Goal: Transaction & Acquisition: Obtain resource

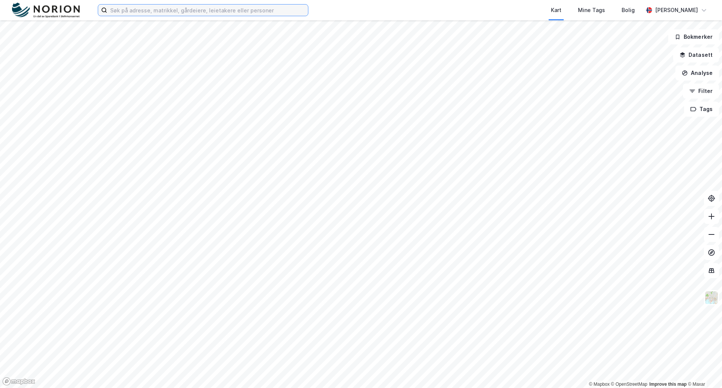
click at [142, 14] on input at bounding box center [207, 10] width 201 height 11
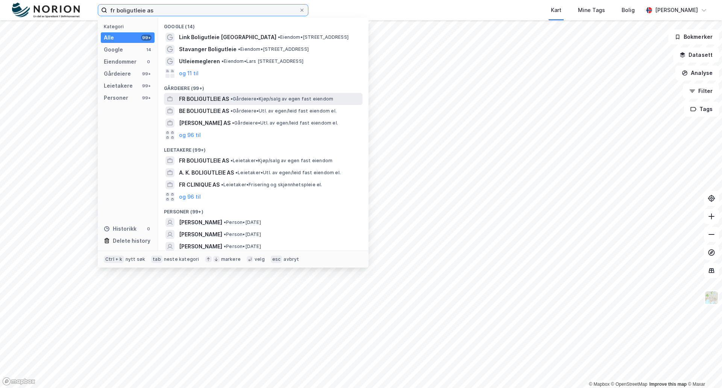
type input "fr boligutleie as"
click at [211, 99] on span "FR BOLIGUTLEIE AS" at bounding box center [204, 98] width 50 height 9
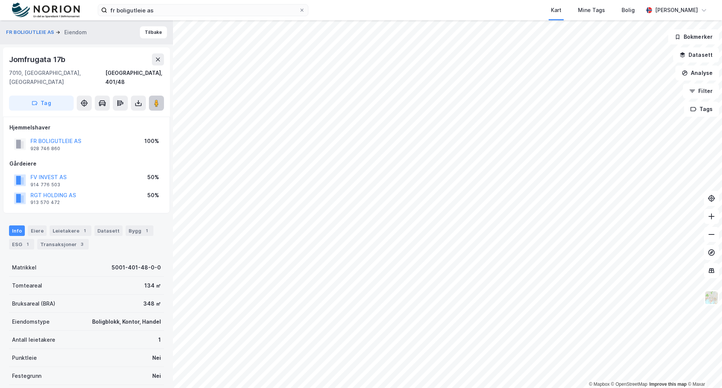
click at [151, 96] on button at bounding box center [156, 103] width 15 height 15
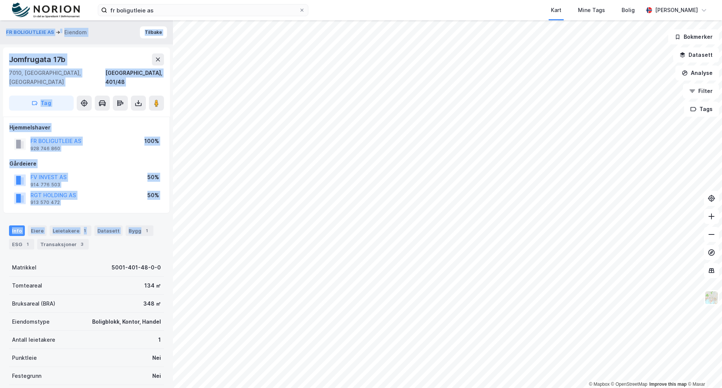
drag, startPoint x: 156, startPoint y: 211, endPoint x: -82, endPoint y: 209, distance: 238.5
click at [0, 209] on html "fr boligutleie as Kart Mine Tags Bolig Einar Skomsvoll © Mapbox © OpenStreetMap…" at bounding box center [361, 194] width 722 height 388
click at [157, 99] on image at bounding box center [156, 103] width 5 height 8
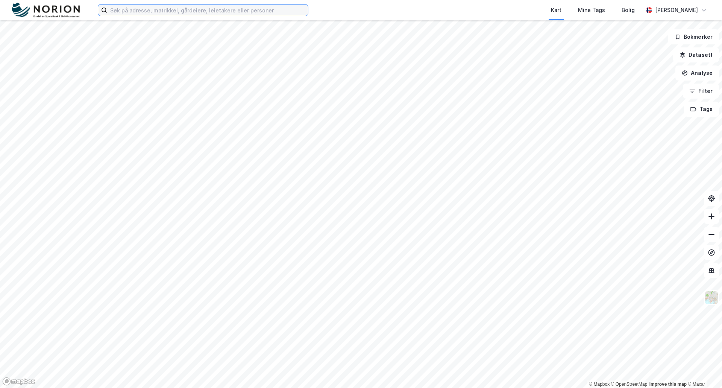
click at [123, 12] on input at bounding box center [207, 10] width 201 height 11
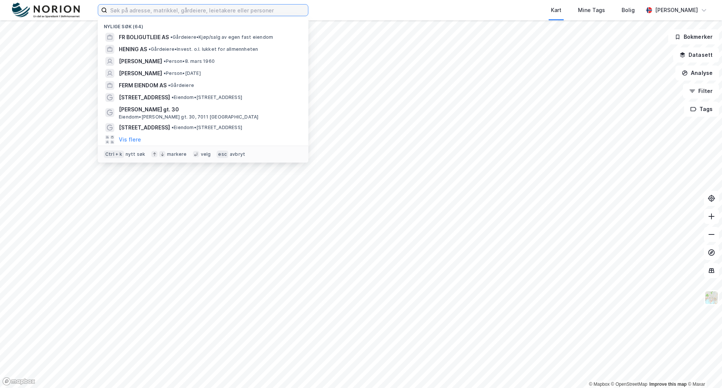
paste input "[PERSON_NAME] [PERSON_NAME]"
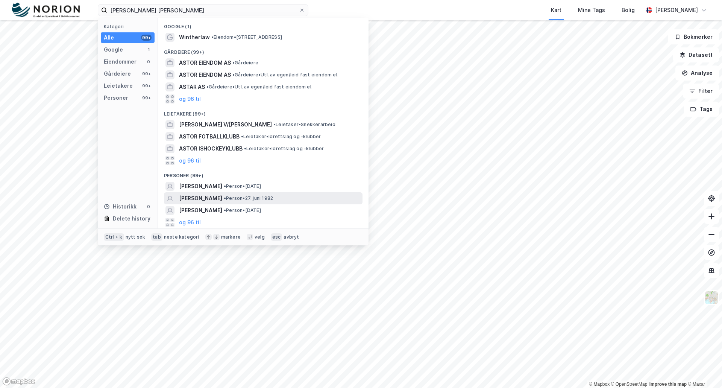
click at [204, 195] on span "[PERSON_NAME]" at bounding box center [200, 198] width 43 height 9
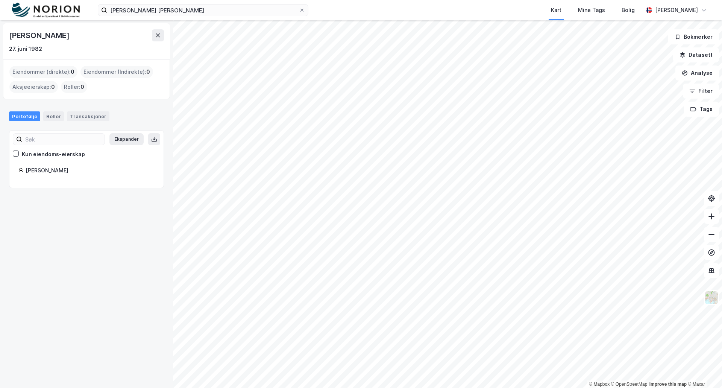
click at [45, 172] on div "[PERSON_NAME]" at bounding box center [90, 170] width 129 height 9
click at [16, 153] on icon at bounding box center [16, 153] width 4 height 3
click at [35, 171] on div "[PERSON_NAME]" at bounding box center [90, 170] width 129 height 9
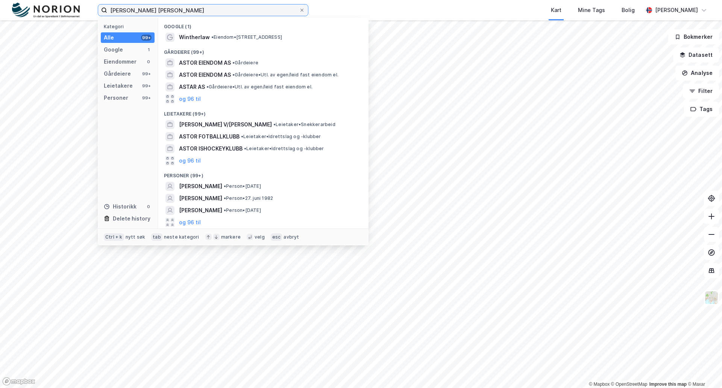
drag, startPoint x: 182, startPoint y: 12, endPoint x: 96, endPoint y: 9, distance: 86.2
click at [96, 9] on div "[PERSON_NAME] [PERSON_NAME] Kategori Alle 99+ Google 1 Eiendommer 0 Gårdeiere 9…" at bounding box center [361, 10] width 722 height 20
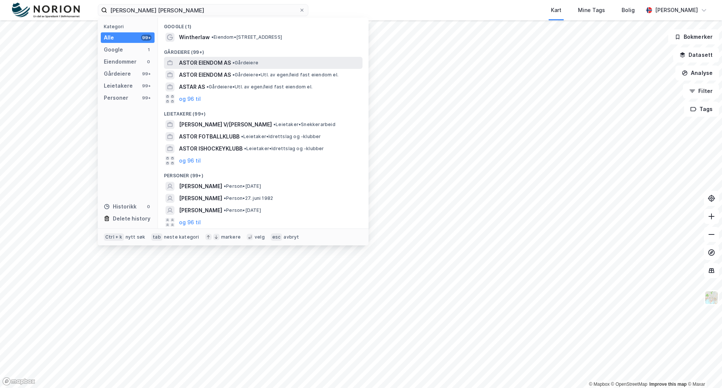
click at [204, 64] on span "ASTOR EIENDOM AS" at bounding box center [205, 62] width 52 height 9
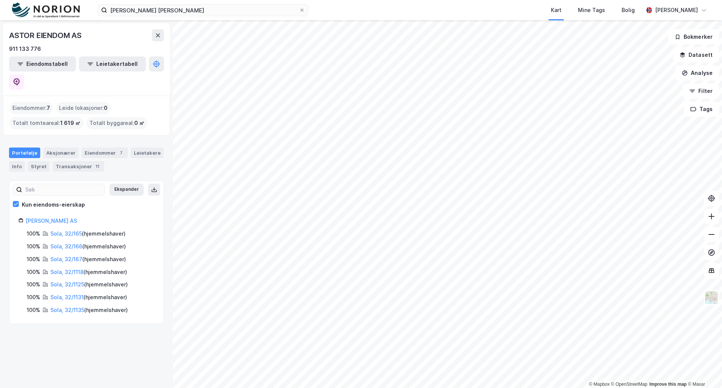
drag, startPoint x: 26, startPoint y: 296, endPoint x: 26, endPoint y: 291, distance: 5.3
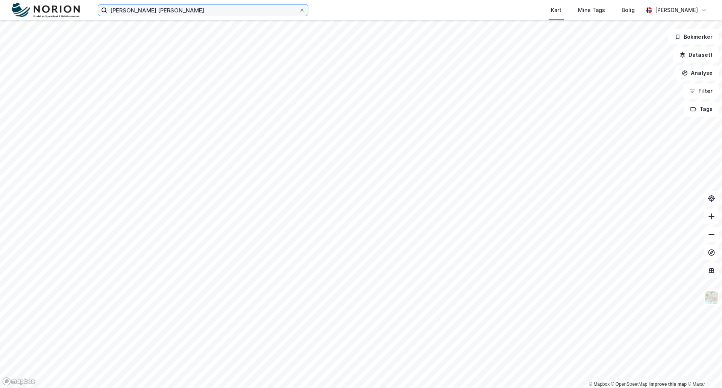
click at [178, 13] on input "[PERSON_NAME] [PERSON_NAME]" at bounding box center [203, 10] width 192 height 11
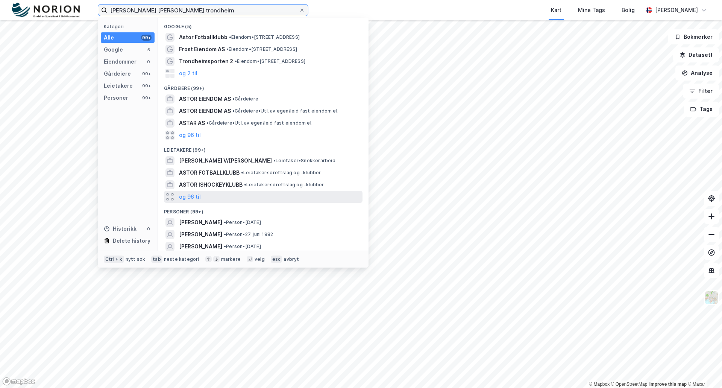
scroll to position [14, 0]
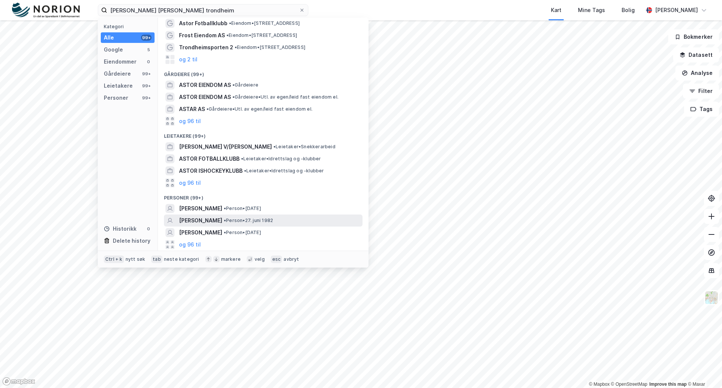
click at [251, 222] on span "• Person • 27. juni 1982" at bounding box center [248, 220] width 49 height 6
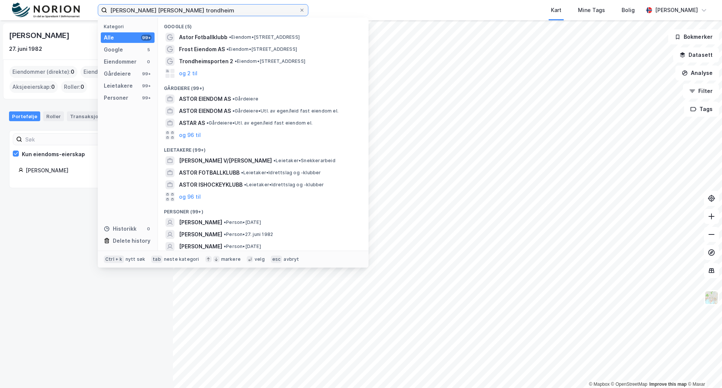
drag, startPoint x: 131, startPoint y: 9, endPoint x: 146, endPoint y: 10, distance: 14.7
click at [146, 10] on input "[PERSON_NAME] [PERSON_NAME] trondheim" at bounding box center [203, 10] width 192 height 11
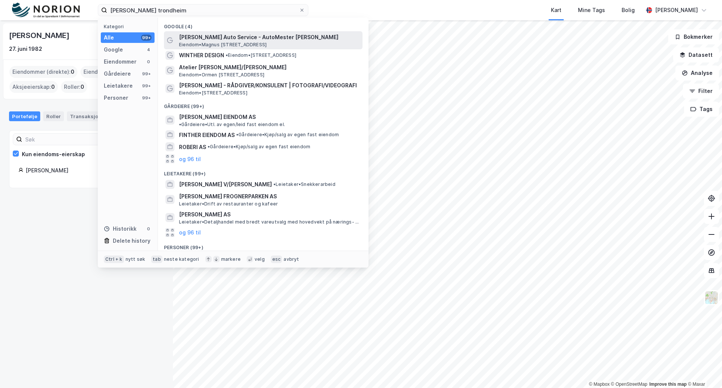
click at [185, 36] on span "[PERSON_NAME] Auto Service - AutoMester [PERSON_NAME]" at bounding box center [269, 37] width 181 height 9
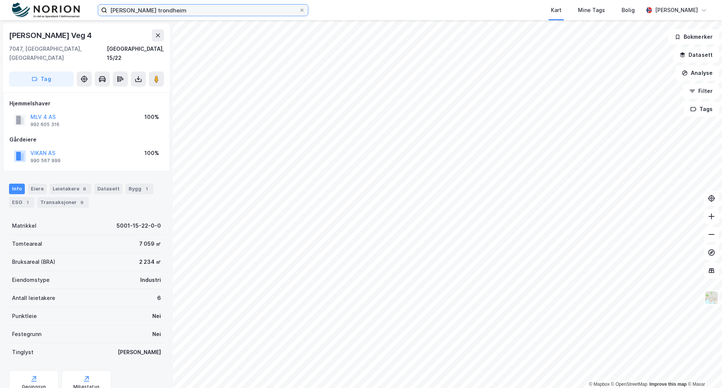
drag, startPoint x: 91, startPoint y: 7, endPoint x: -76, endPoint y: 10, distance: 167.8
click at [0, 10] on html "[PERSON_NAME] trondheim Kart Mine Tags [PERSON_NAME] © Mapbox © OpenStreetMap I…" at bounding box center [361, 194] width 722 height 388
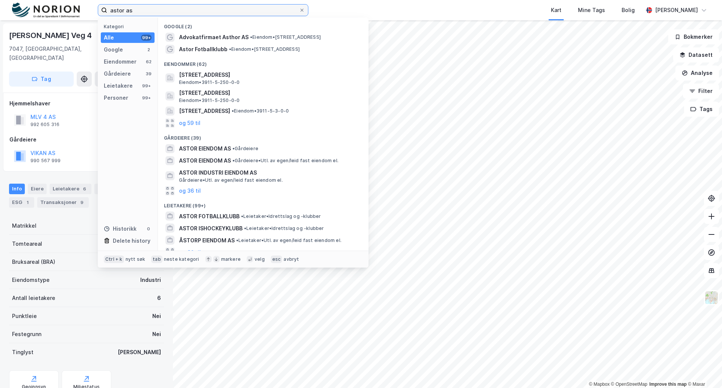
click at [136, 9] on input "astor as" at bounding box center [203, 10] width 192 height 11
click at [107, 70] on div "Gårdeiere" at bounding box center [117, 73] width 27 height 9
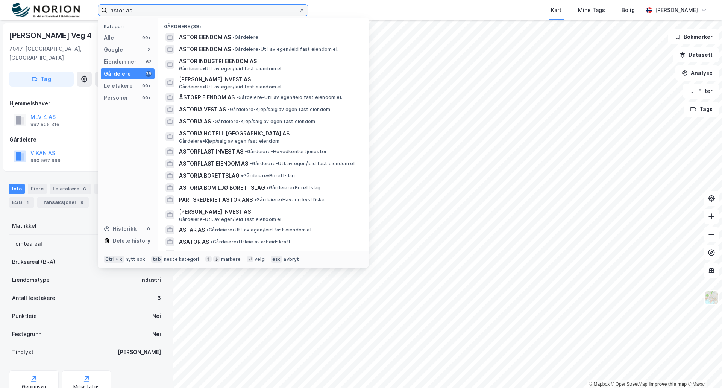
drag, startPoint x: 142, startPoint y: 10, endPoint x: 61, endPoint y: 14, distance: 80.6
click at [62, 13] on div "astor as Kategori Alle 99+ Google 2 Eiendommer 62 Gårdeiere 39 Leietakere 99+ P…" at bounding box center [361, 10] width 722 height 20
paste input "931 373 463"
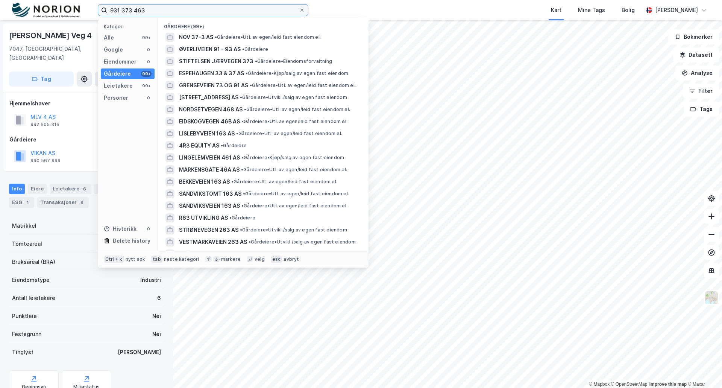
click at [119, 9] on input "931 373 463" at bounding box center [203, 10] width 192 height 11
type input "931373 463"
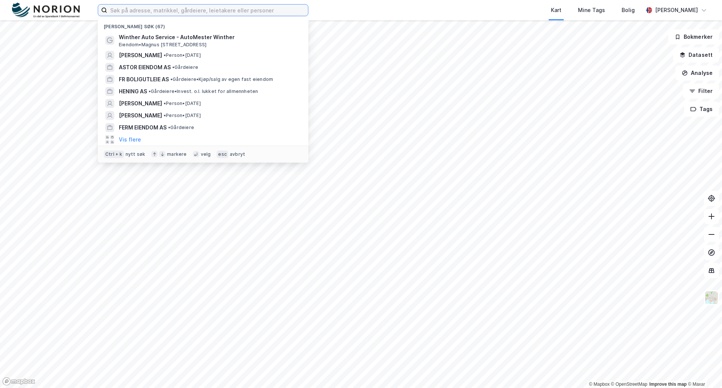
click at [113, 9] on input at bounding box center [207, 10] width 201 height 11
paste input "931 373 463"
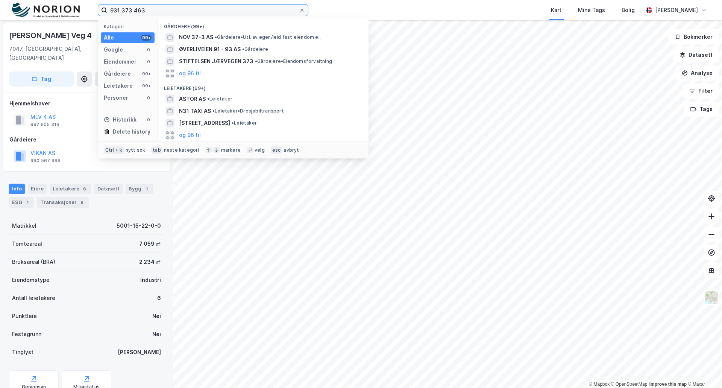
drag, startPoint x: 132, startPoint y: 9, endPoint x: 248, endPoint y: 24, distance: 116.7
click at [133, 9] on input "931 373 463" at bounding box center [203, 10] width 192 height 11
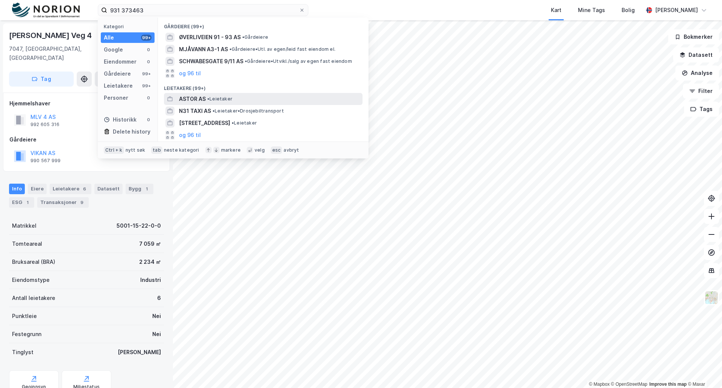
click at [190, 98] on span "ASTOR AS" at bounding box center [192, 98] width 27 height 9
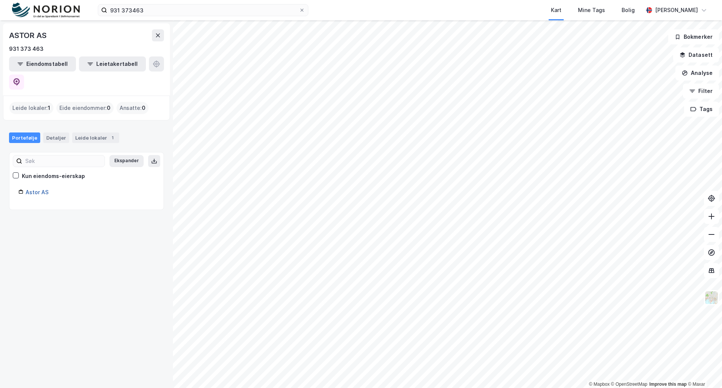
click at [38, 189] on link "Astor AS" at bounding box center [37, 192] width 23 height 6
click at [42, 189] on link "Astor AS" at bounding box center [37, 192] width 23 height 6
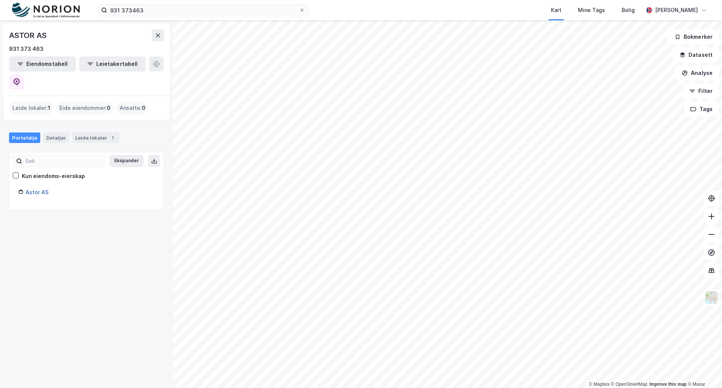
click at [42, 189] on link "Astor AS" at bounding box center [37, 192] width 23 height 6
drag, startPoint x: 42, startPoint y: 173, endPoint x: 32, endPoint y: 173, distance: 10.5
click at [32, 189] on link "Astor AS" at bounding box center [37, 192] width 23 height 6
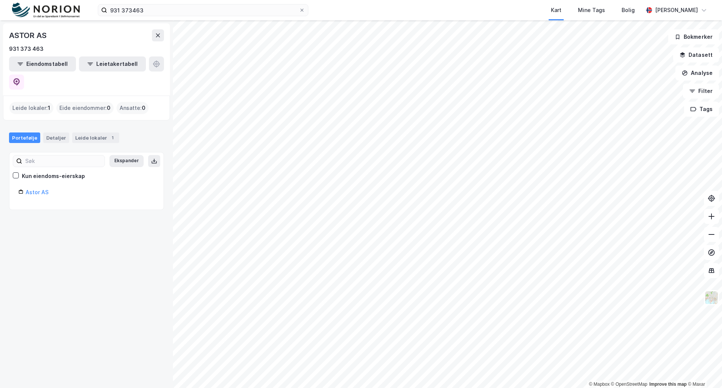
click at [33, 102] on div "Leide lokaler : 1" at bounding box center [31, 108] width 44 height 12
click at [116, 38] on div "ASTOR AS" at bounding box center [86, 35] width 155 height 12
click at [158, 36] on icon at bounding box center [158, 35] width 4 height 4
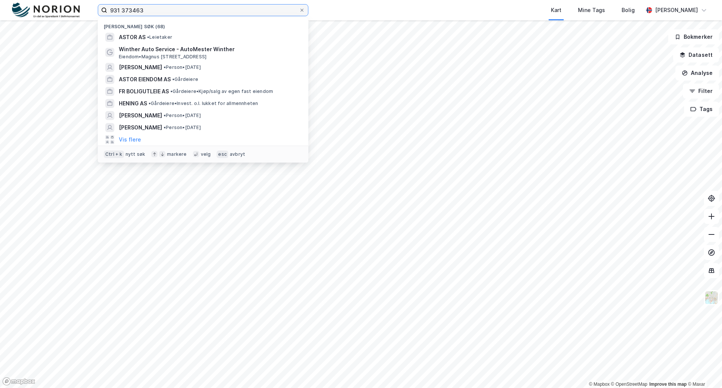
drag, startPoint x: 149, startPoint y: 11, endPoint x: 43, endPoint y: 9, distance: 106.1
click at [43, 9] on div "931 373463 Nylige søk (68) ASTOR AS • Leietaker Winther Auto Service - AutoMest…" at bounding box center [361, 10] width 722 height 20
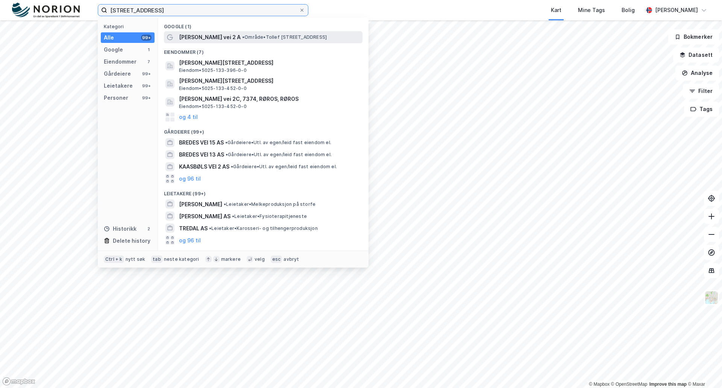
type input "tollef bredals vei 2"
click at [204, 37] on span "Tollef Bredals vei 2 A" at bounding box center [210, 37] width 62 height 9
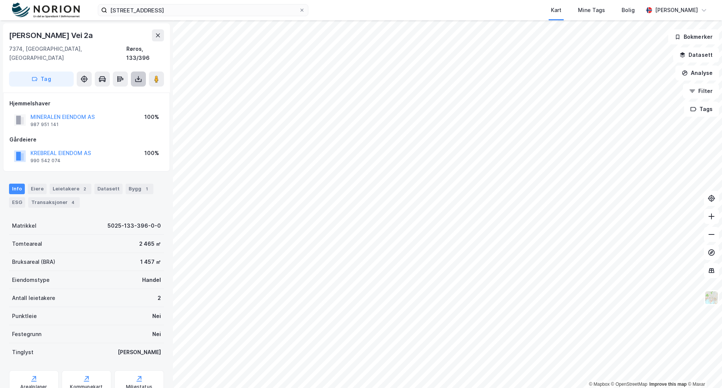
click at [134, 71] on button at bounding box center [138, 78] width 15 height 15
click at [111, 91] on div "Last ned grunnbok" at bounding box center [101, 94] width 44 height 6
click at [106, 100] on div "Last ned matrikkelrapport" at bounding box center [106, 106] width 80 height 12
click at [100, 103] on div "Last ned matrikkelrapport" at bounding box center [110, 106] width 62 height 6
